Goal: Book appointment/travel/reservation

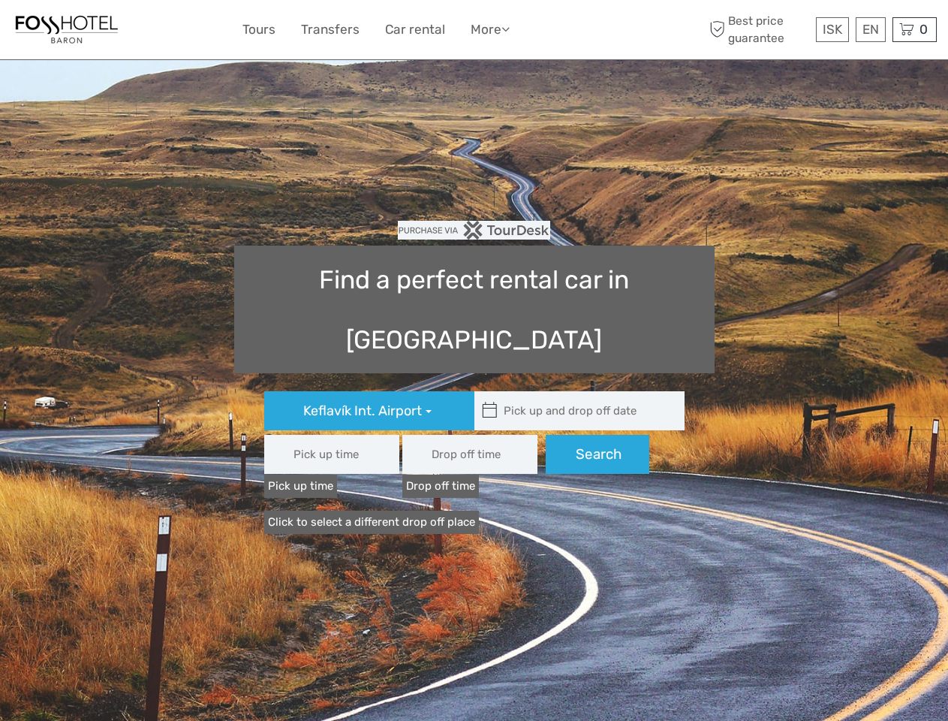
type input "08:00"
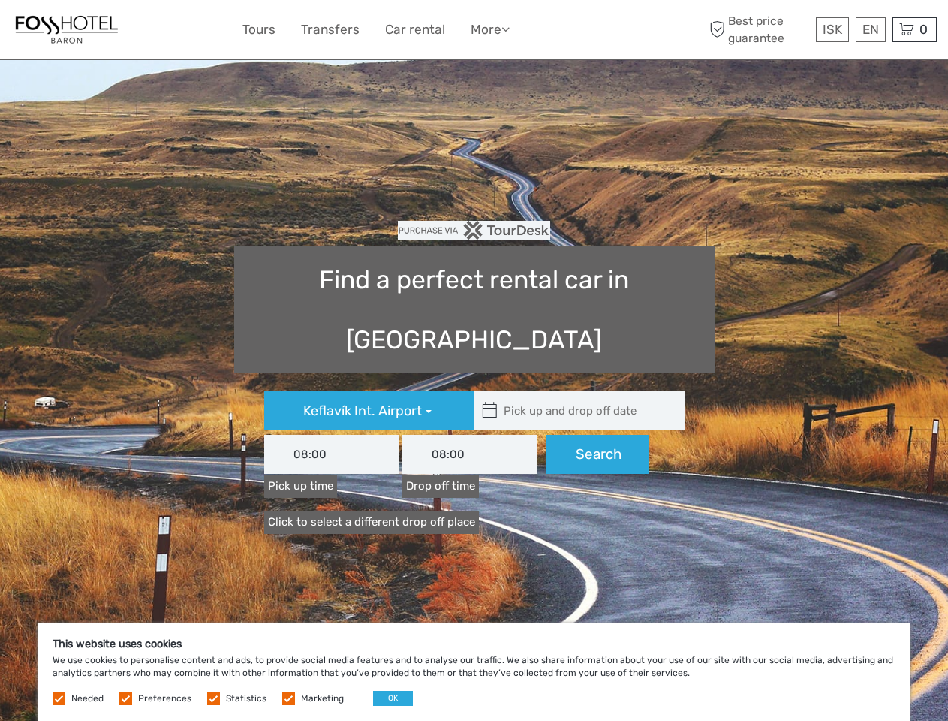
click at [474, 30] on link "More" at bounding box center [490, 30] width 39 height 22
click at [489, 29] on link "More" at bounding box center [490, 30] width 39 height 22
click at [508, 29] on icon at bounding box center [505, 29] width 8 height 13
click at [832, 29] on span "ISK" at bounding box center [833, 29] width 20 height 15
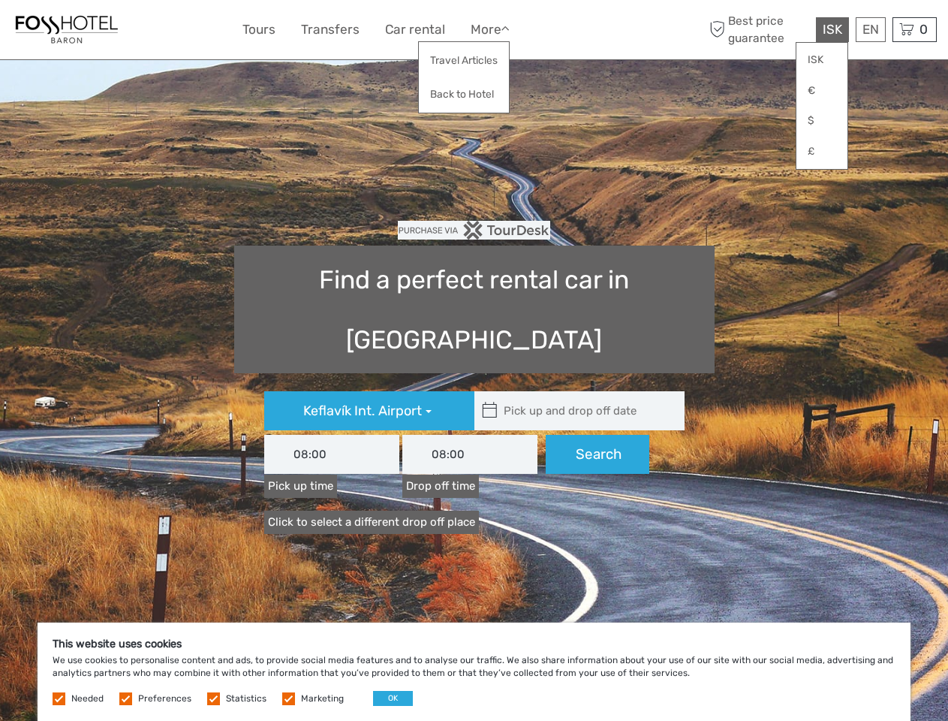
click at [870, 29] on div "EN English Español Deutsch" at bounding box center [871, 29] width 30 height 25
click at [914, 29] on div "0 Items Total 0 ISK Checkout The shopping cart is empty." at bounding box center [914, 29] width 44 height 25
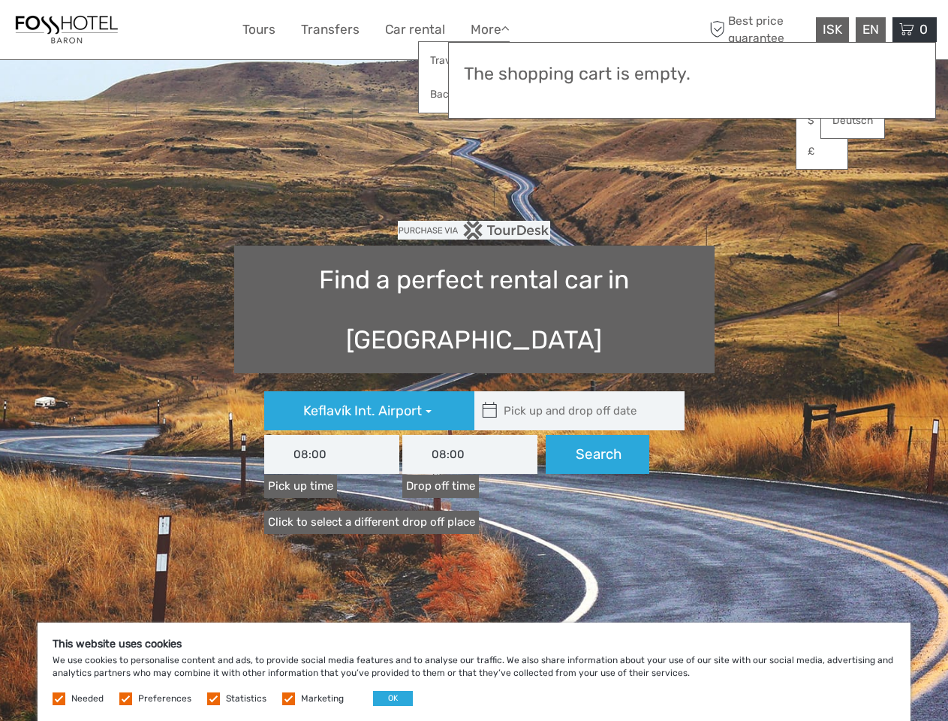
click at [489, 399] on icon at bounding box center [490, 411] width 16 height 24
type input "[DATE]"
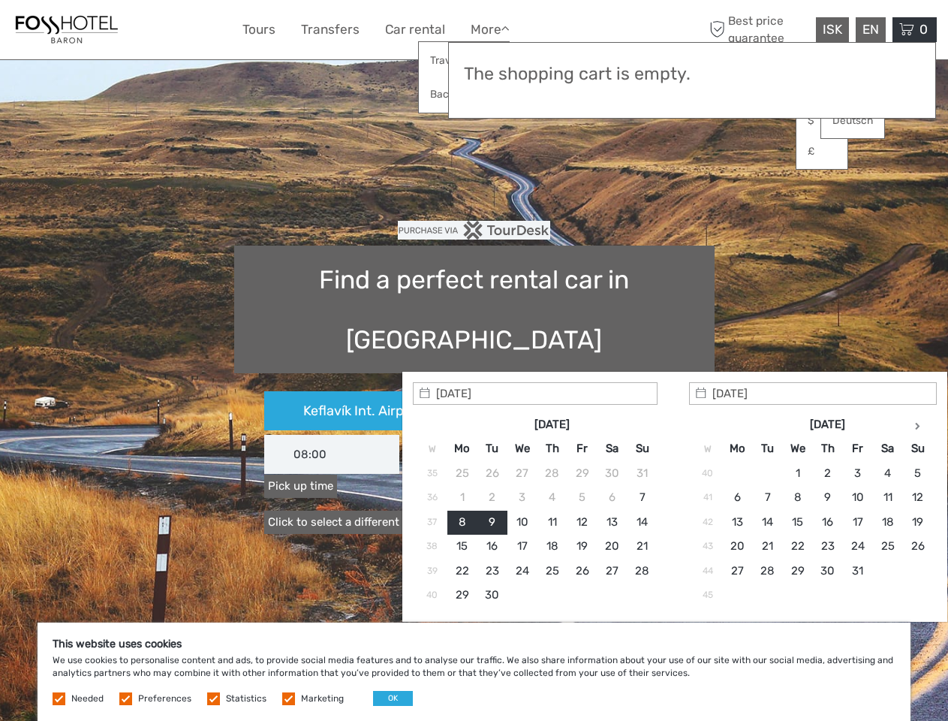
click at [576, 391] on input "text" at bounding box center [575, 410] width 203 height 39
click at [597, 394] on input "[DATE]" at bounding box center [535, 393] width 245 height 23
type input "[DATE] - [DATE]"
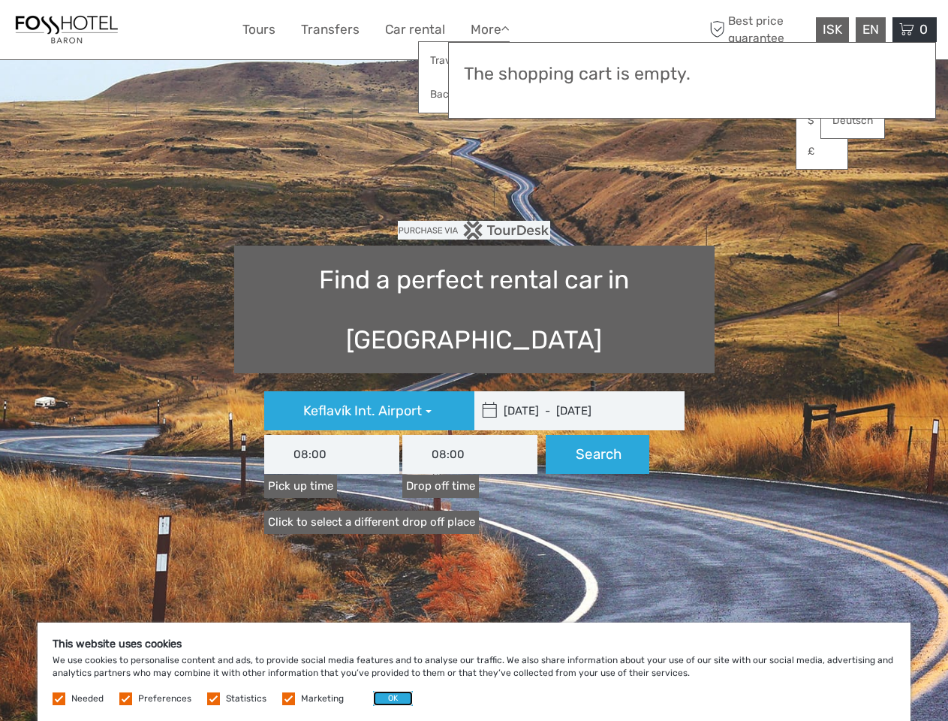
click at [387, 698] on button "OK" at bounding box center [393, 698] width 40 height 15
